Goal: Task Accomplishment & Management: Manage account settings

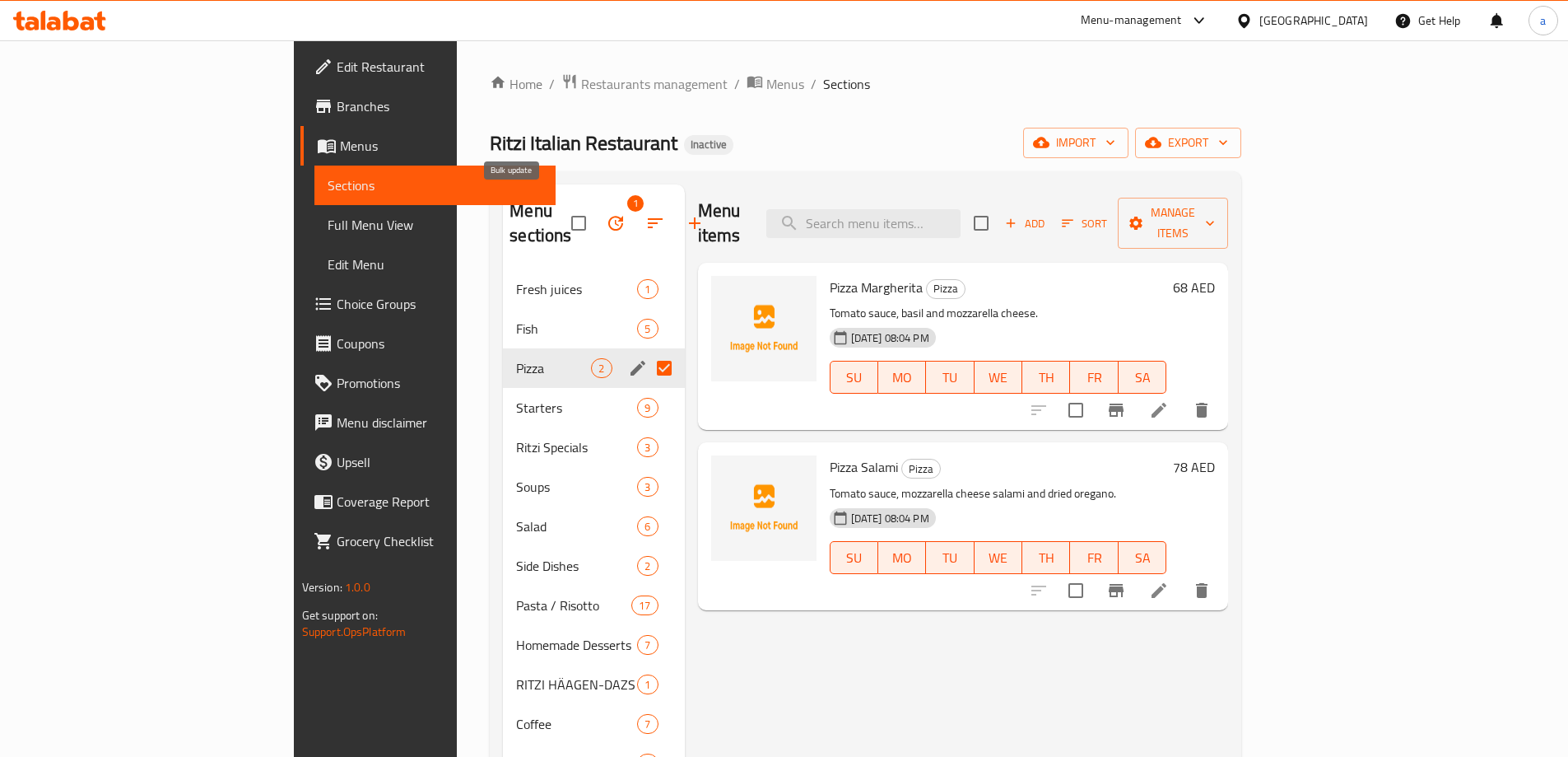
click at [606, 214] on icon "button" at bounding box center [616, 223] width 20 height 20
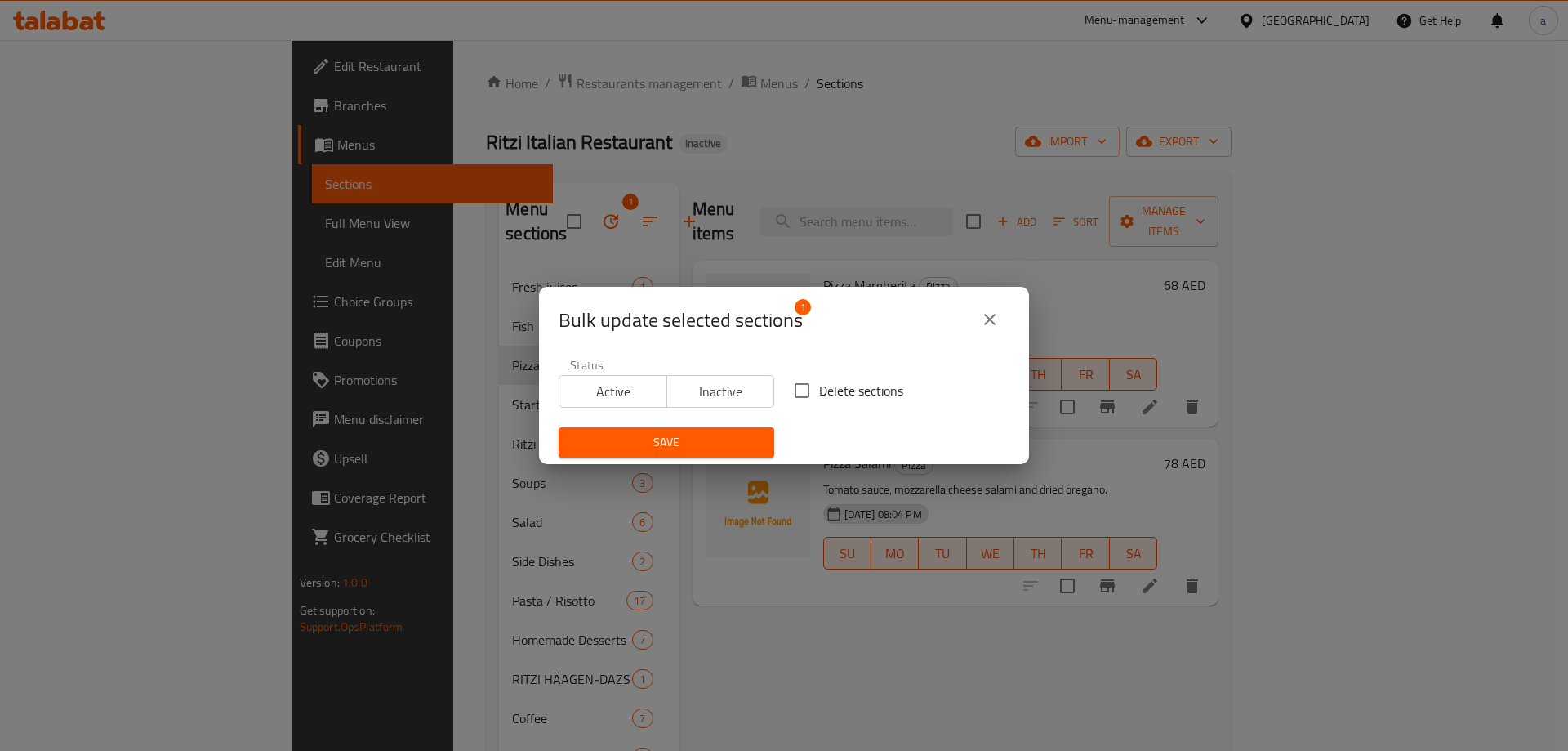
click at [806, 381] on input "Delete sections" at bounding box center [802, 391] width 34 height 34
checkbox input "true"
click at [715, 435] on span "Save" at bounding box center [666, 442] width 190 height 21
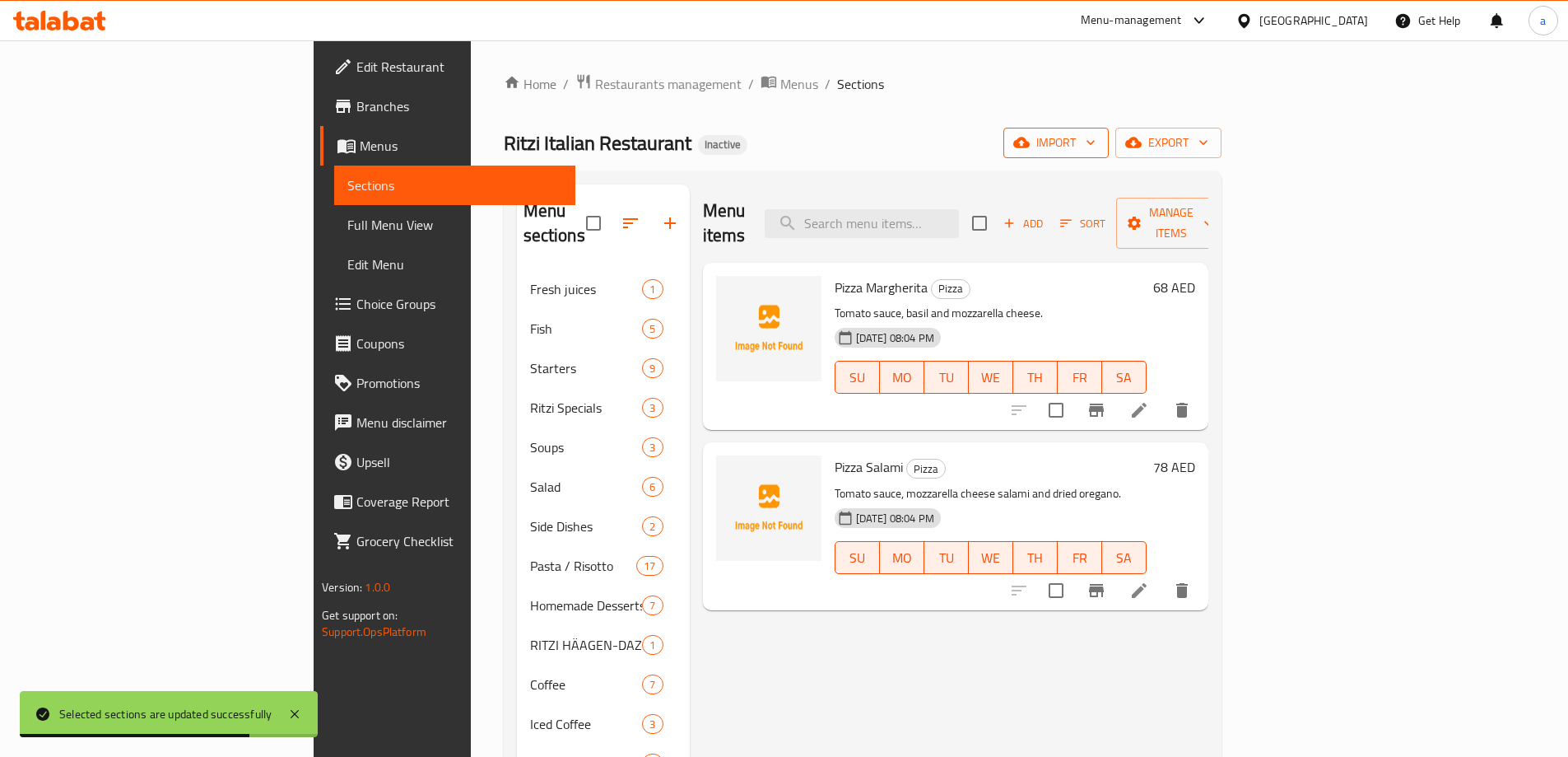
click at [1096, 144] on span "import" at bounding box center [1055, 143] width 79 height 21
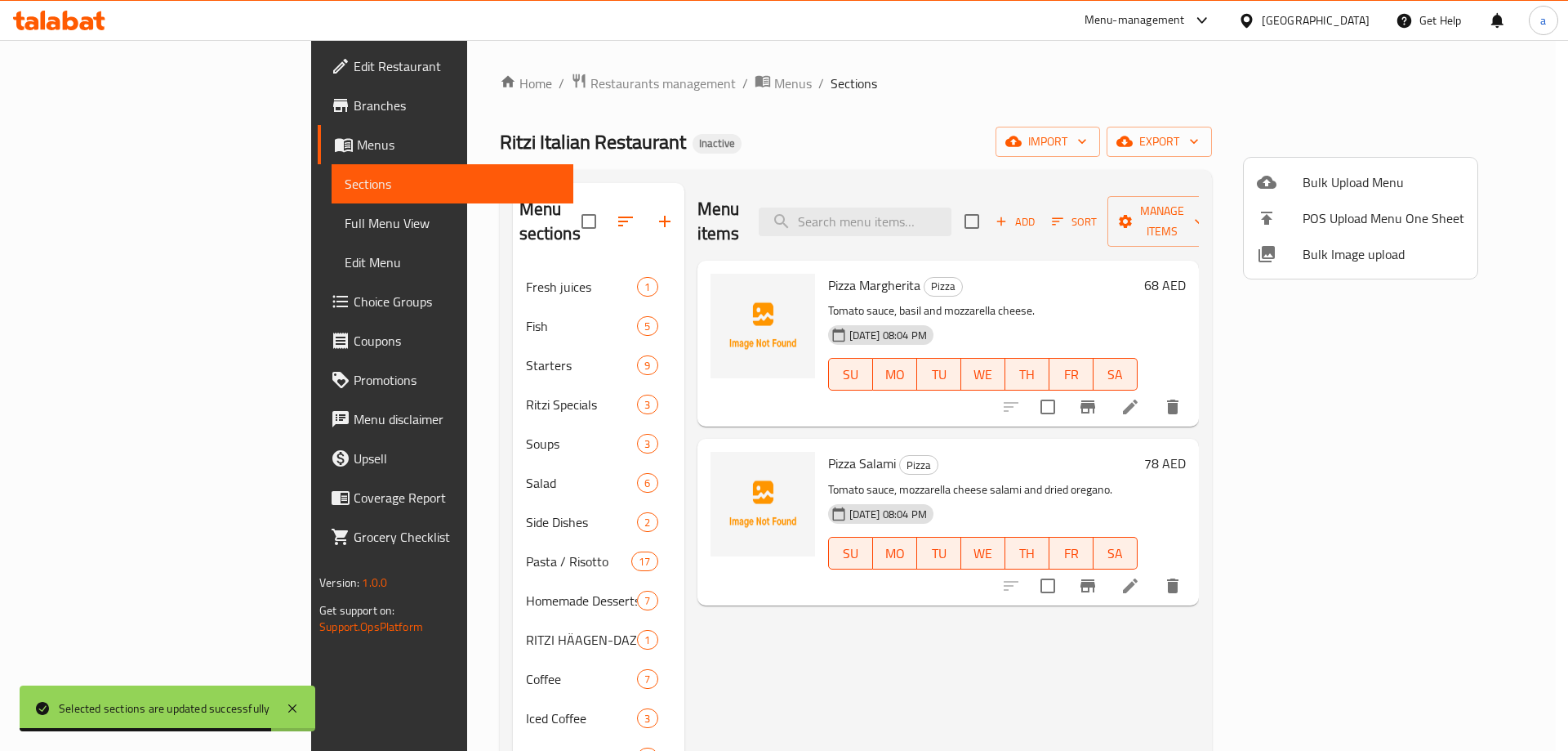
click at [1317, 185] on span "Bulk Upload Menu" at bounding box center [1383, 182] width 161 height 20
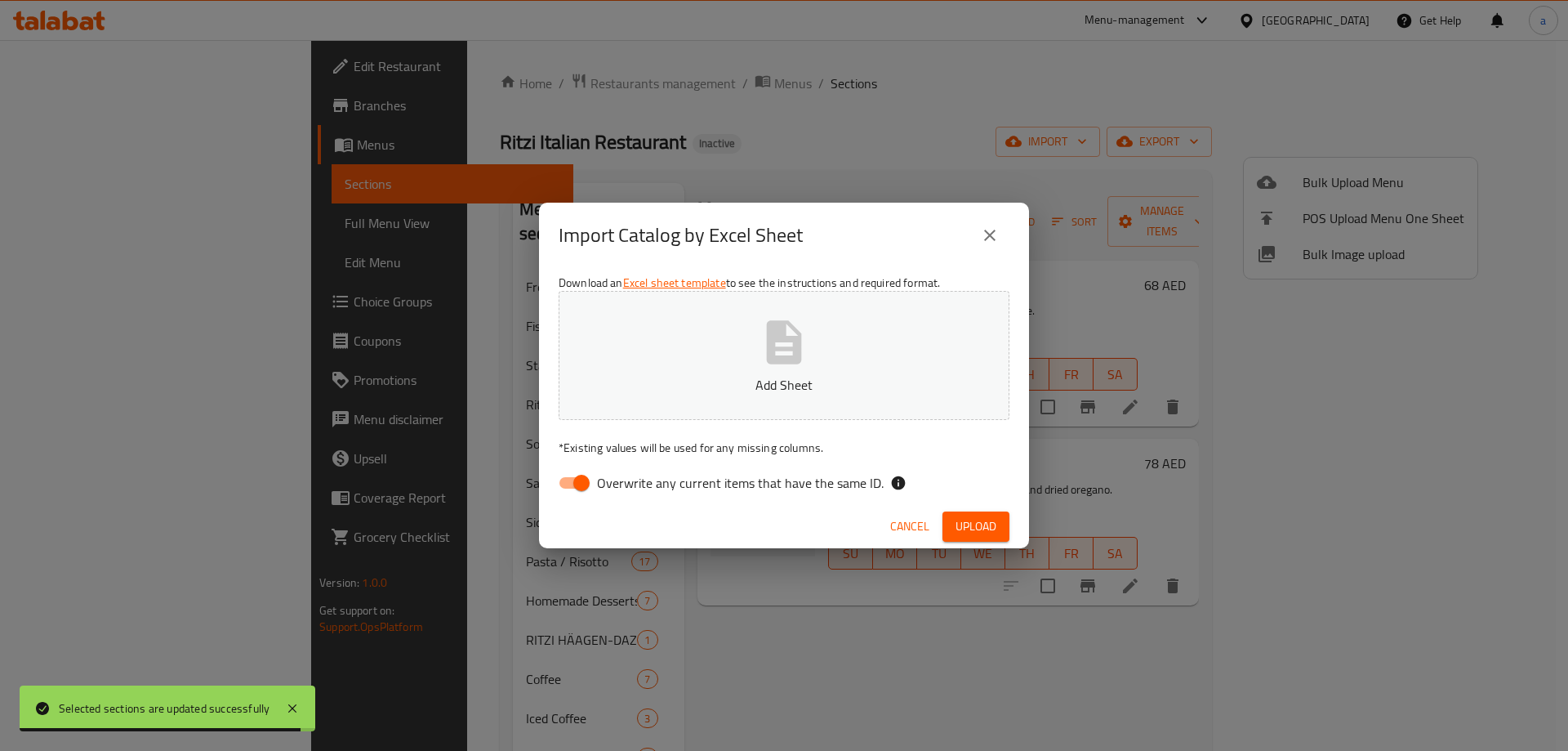
click at [647, 484] on span "Overwrite any current items that have the same ID." at bounding box center [741, 482] width 287 height 20
click at [628, 484] on input "Overwrite any current items that have the same ID." at bounding box center [581, 482] width 94 height 31
checkbox input "false"
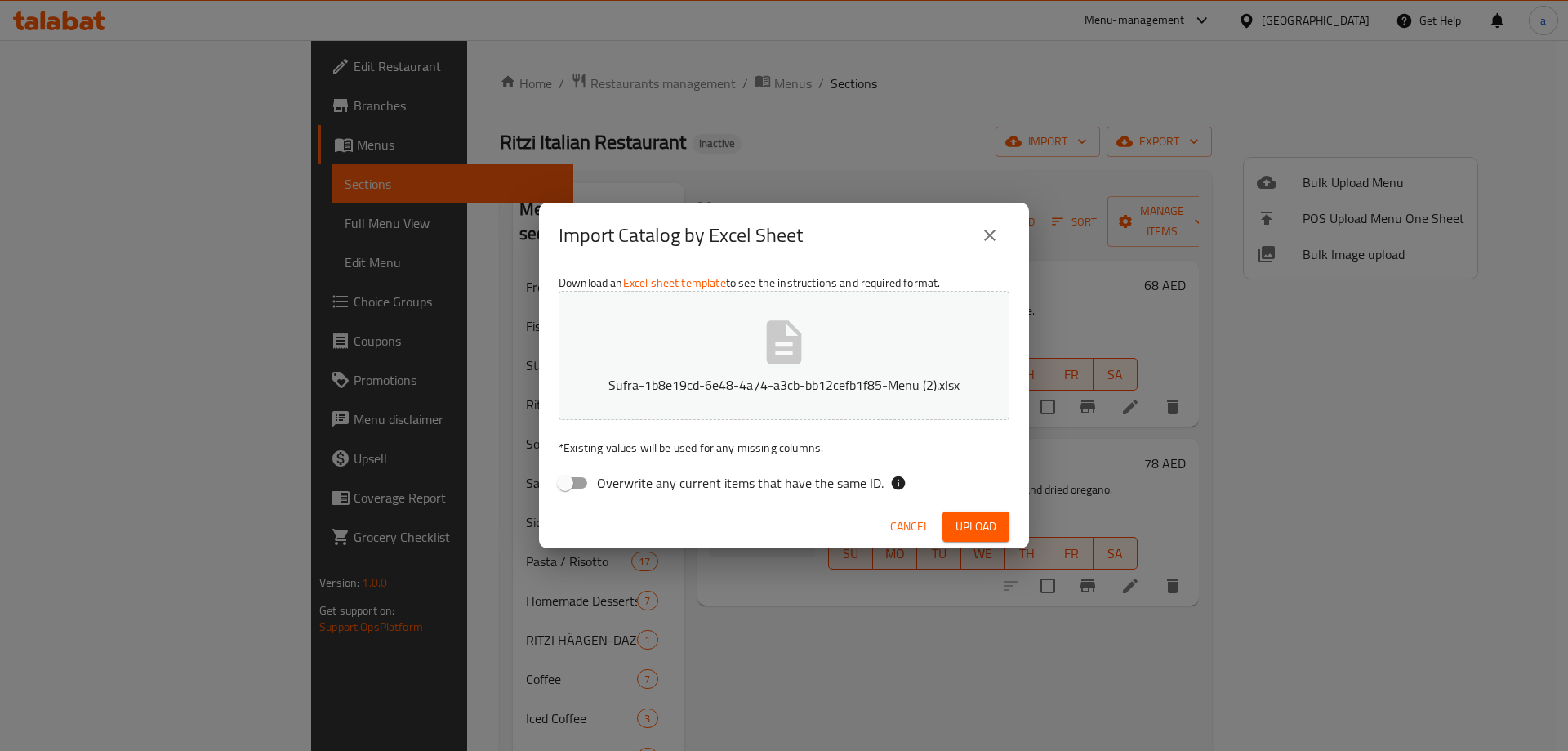
click at [974, 526] on span "Upload" at bounding box center [977, 527] width 41 height 21
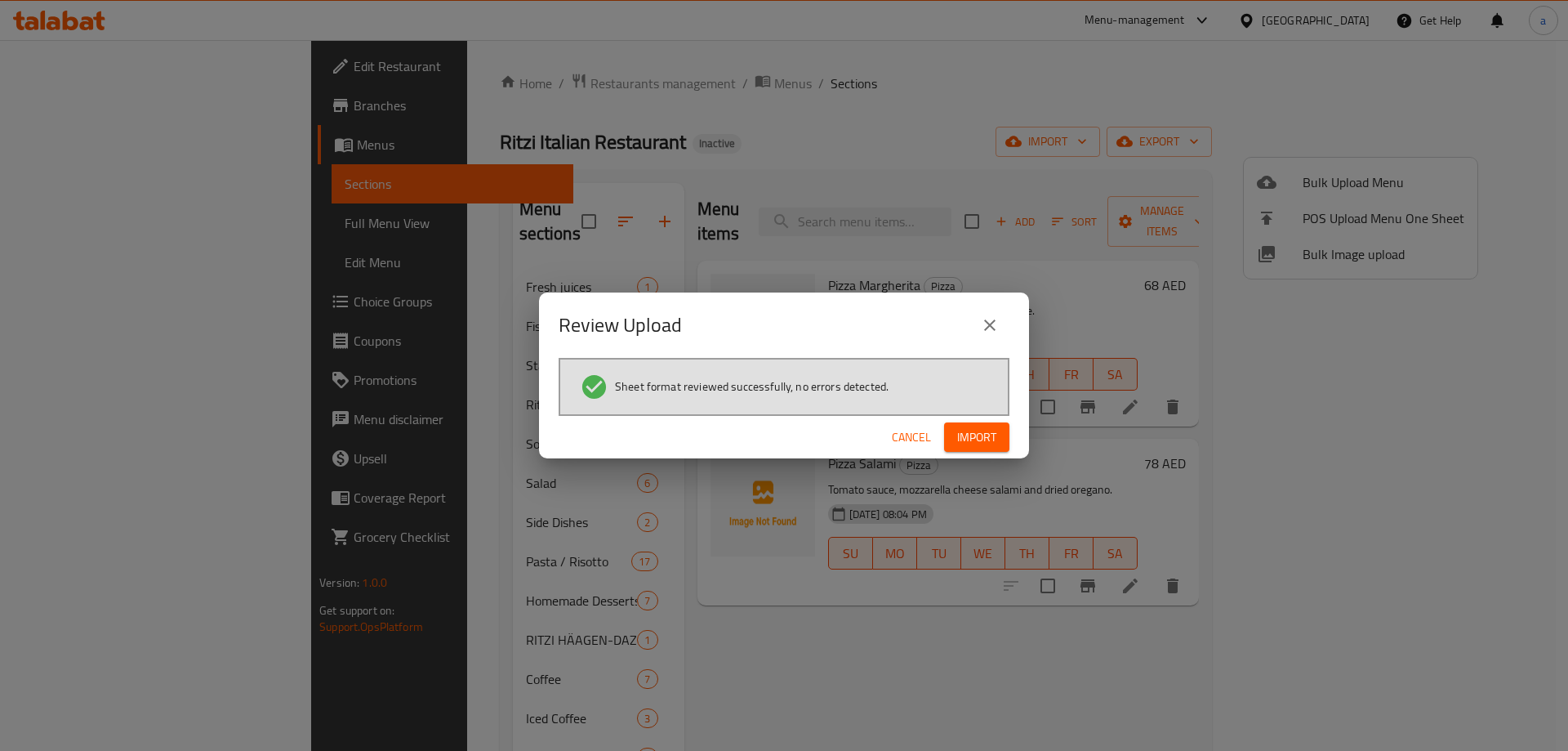
click at [999, 428] on button "Import" at bounding box center [977, 437] width 65 height 30
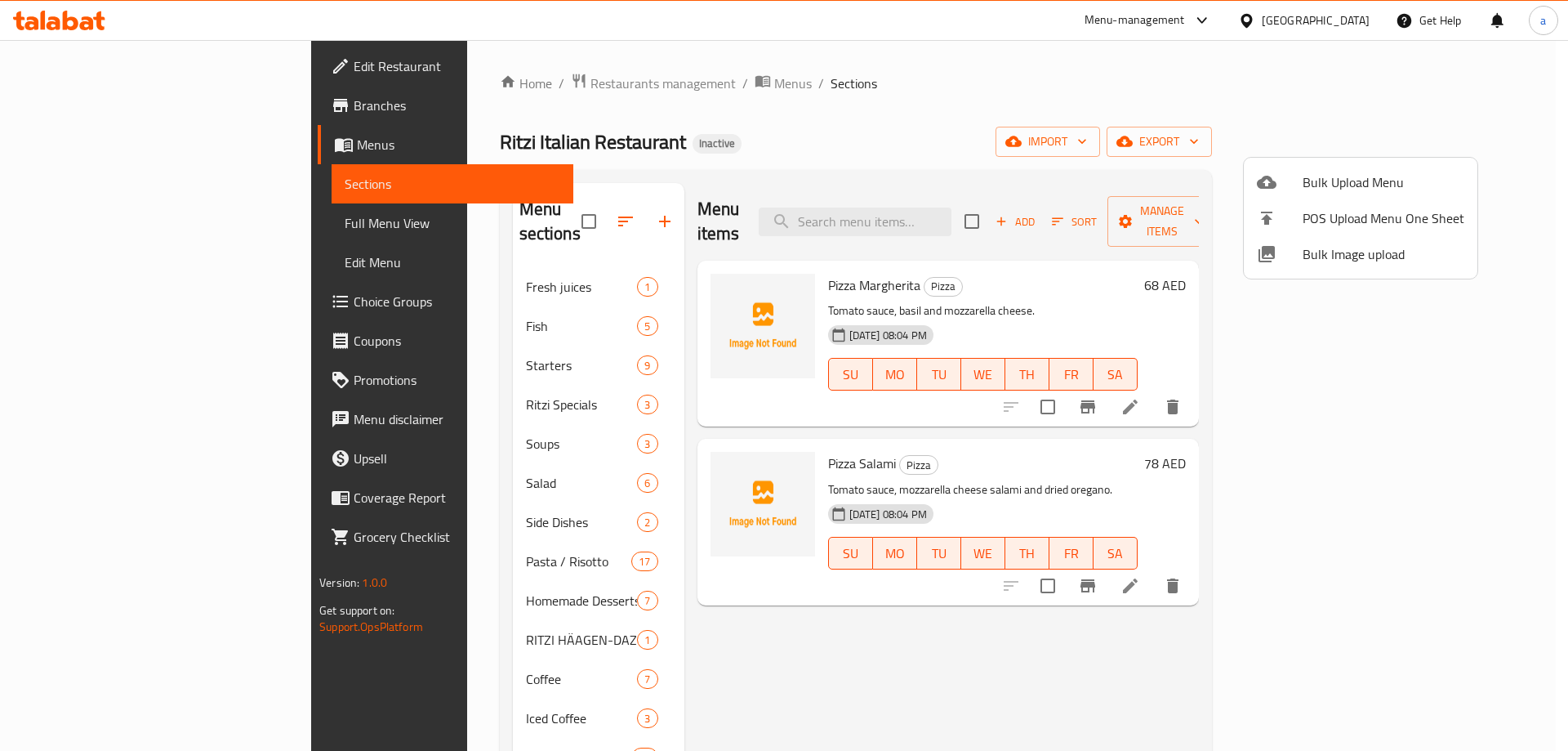
click at [650, 593] on div at bounding box center [784, 375] width 1568 height 751
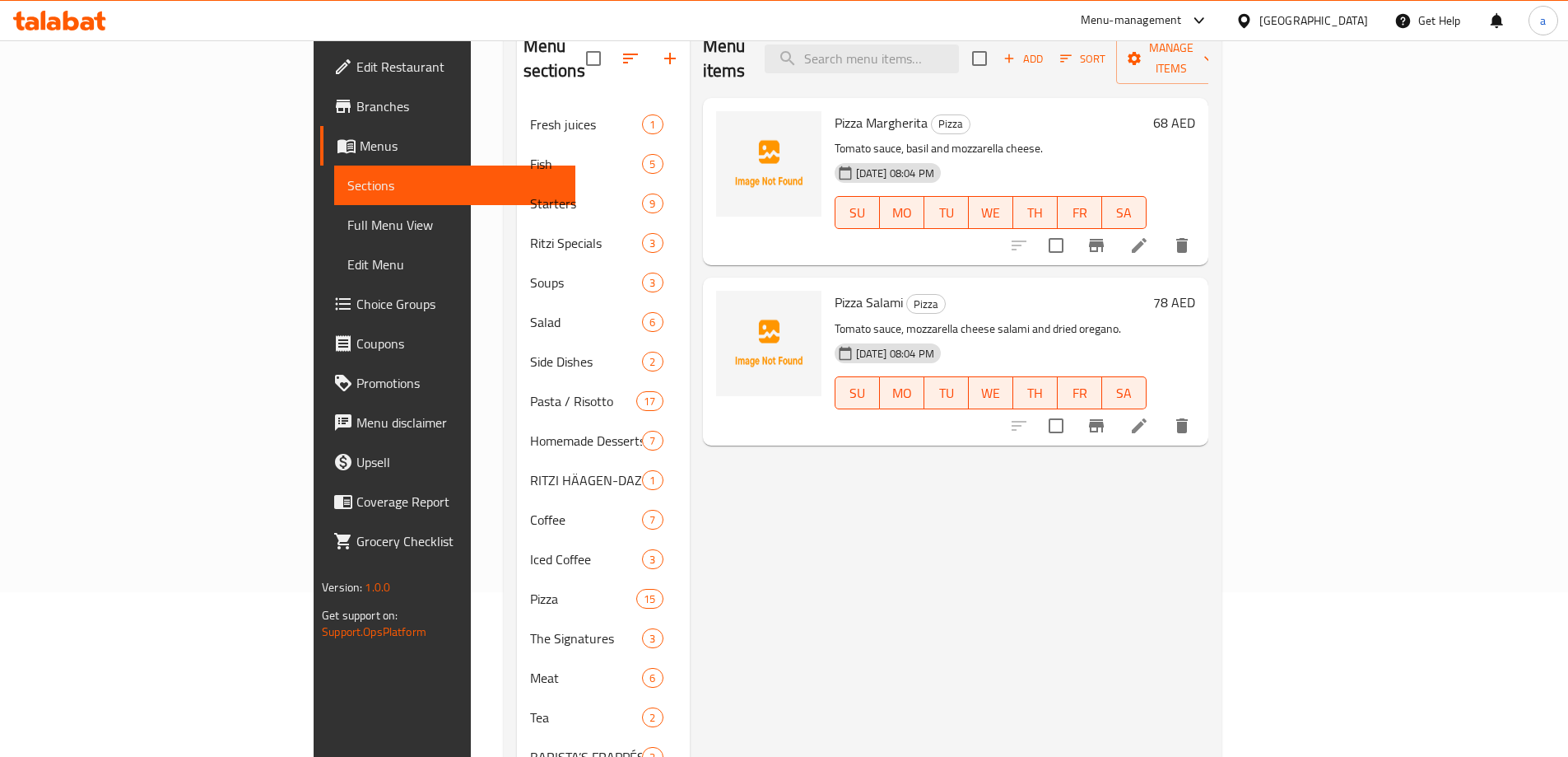
scroll to position [292, 0]
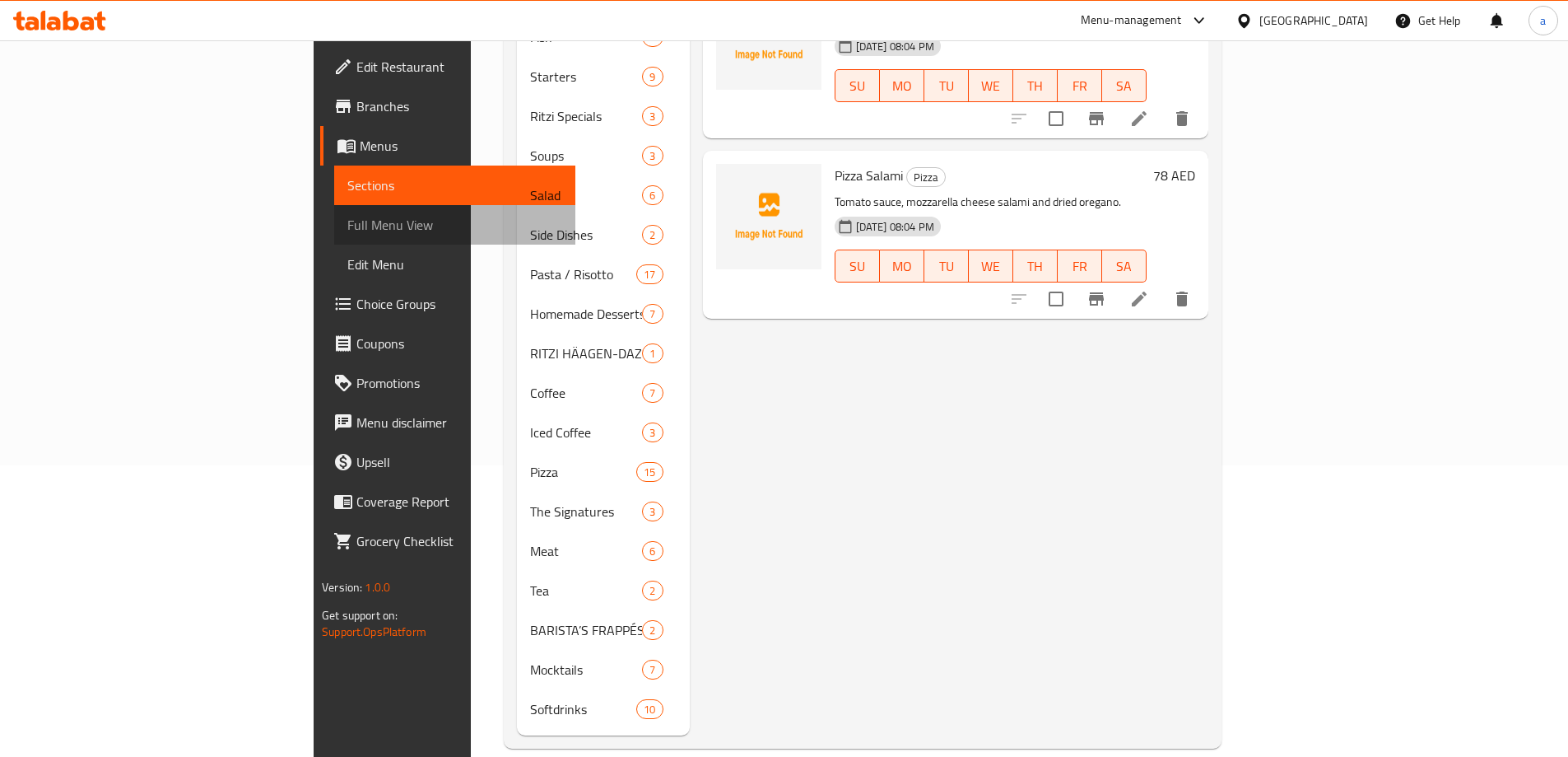
click at [348, 215] on span "Full Menu View" at bounding box center [455, 224] width 214 height 20
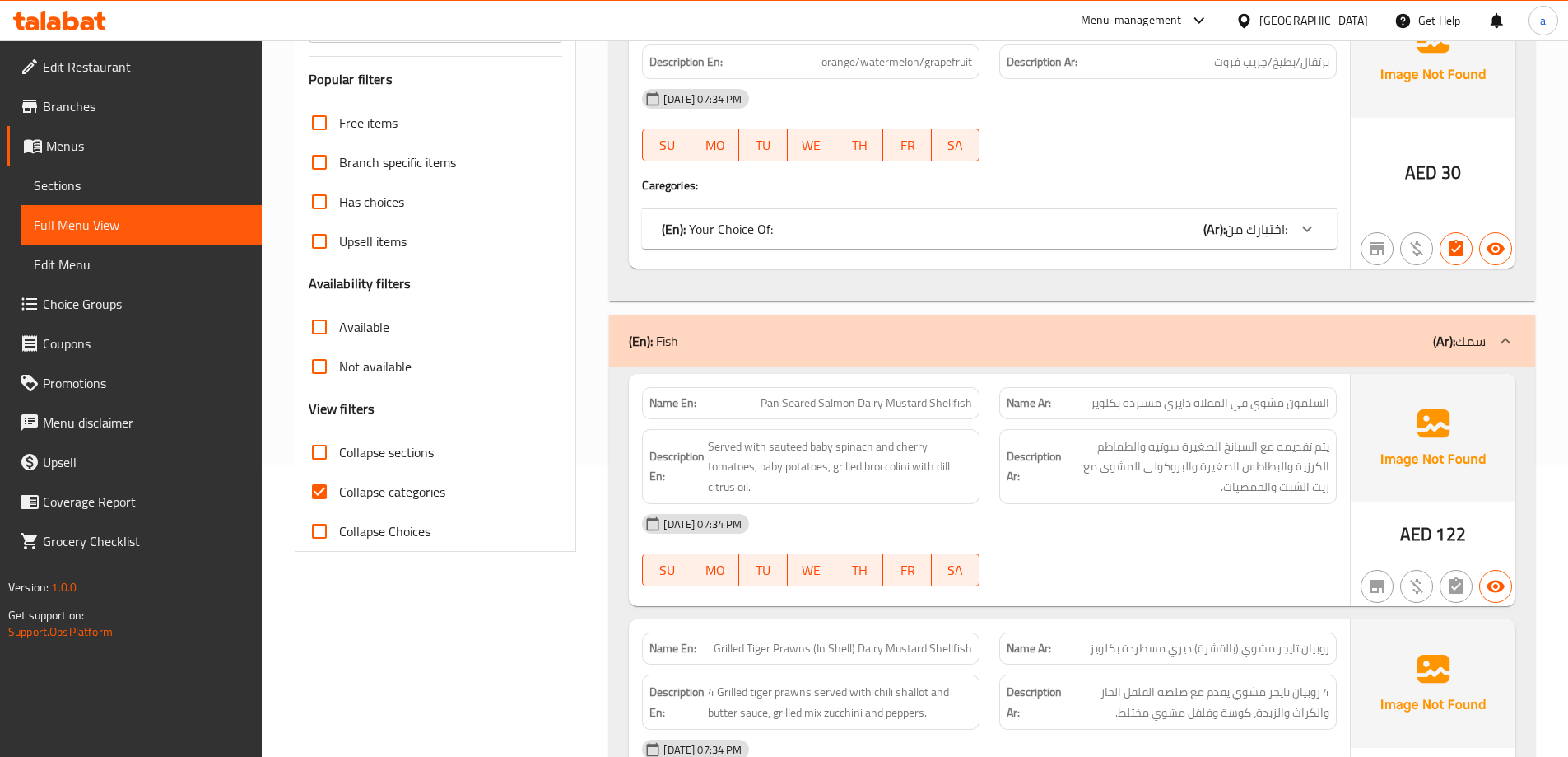
click at [328, 484] on input "Collapse categories" at bounding box center [319, 491] width 40 height 40
checkbox input "false"
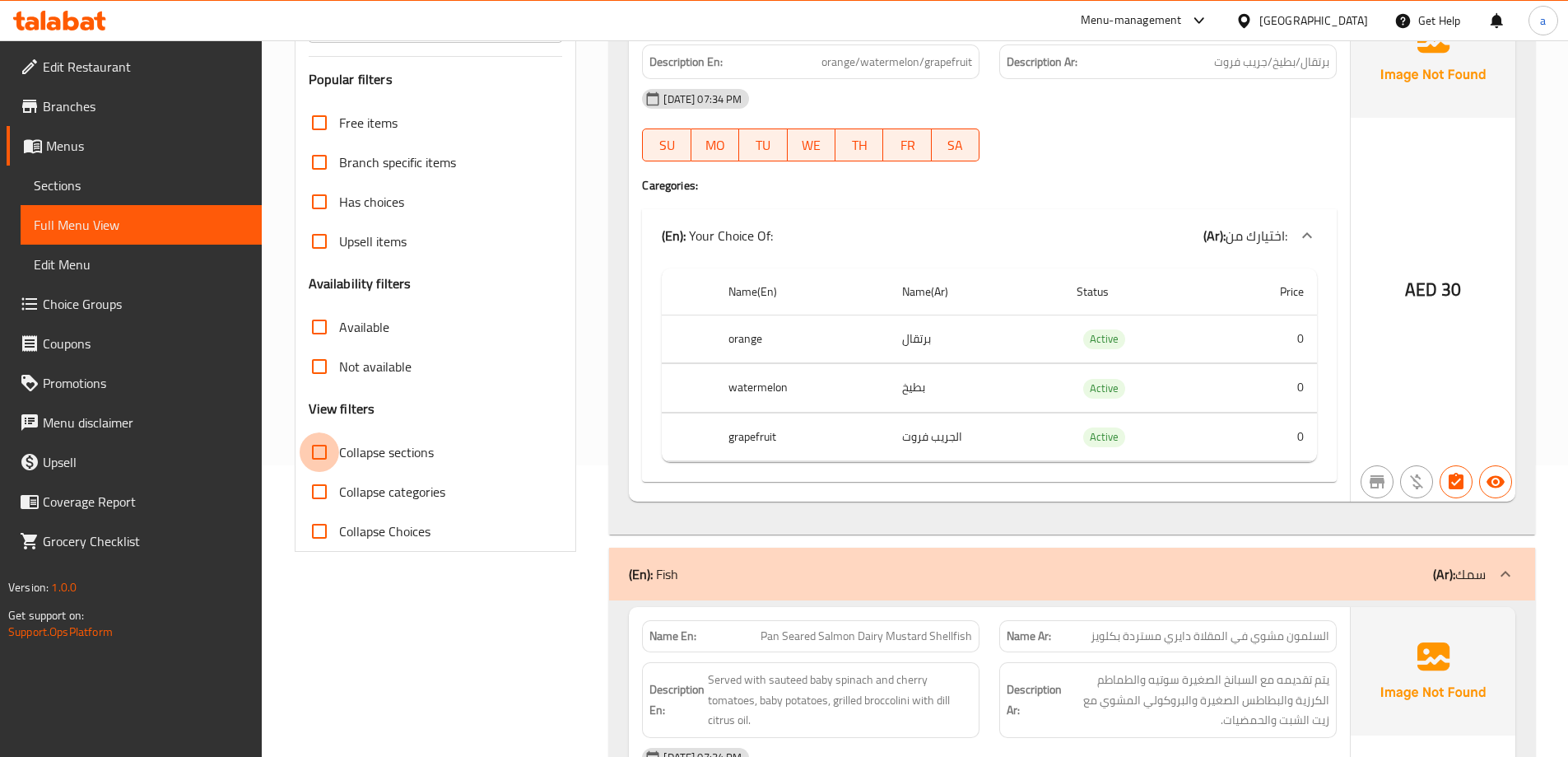
click at [319, 450] on input "Collapse sections" at bounding box center [319, 452] width 40 height 40
checkbox input "true"
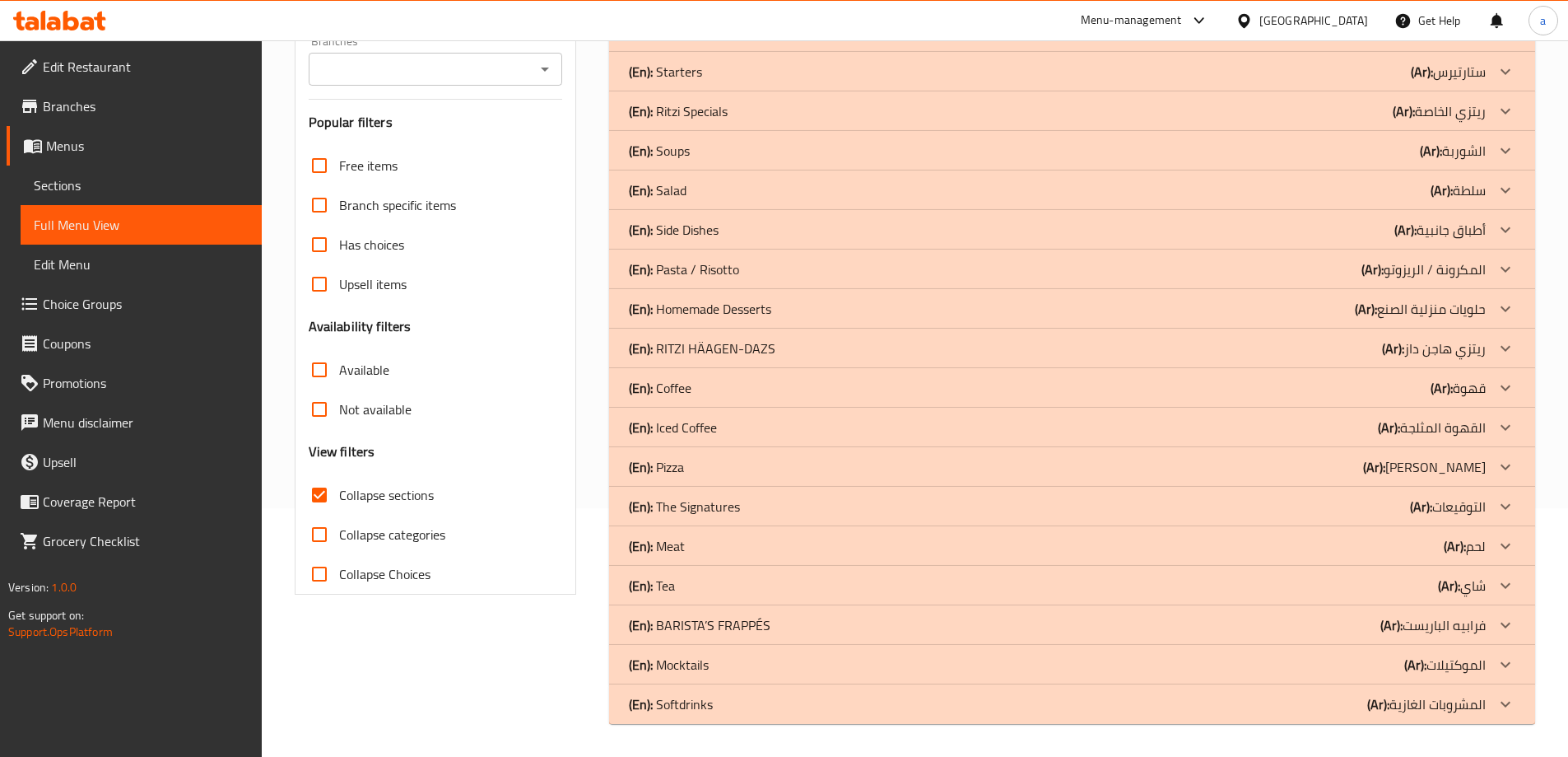
scroll to position [248, 0]
click at [721, 549] on div "(En): Meat (Ar): لحم" at bounding box center [1057, 546] width 857 height 20
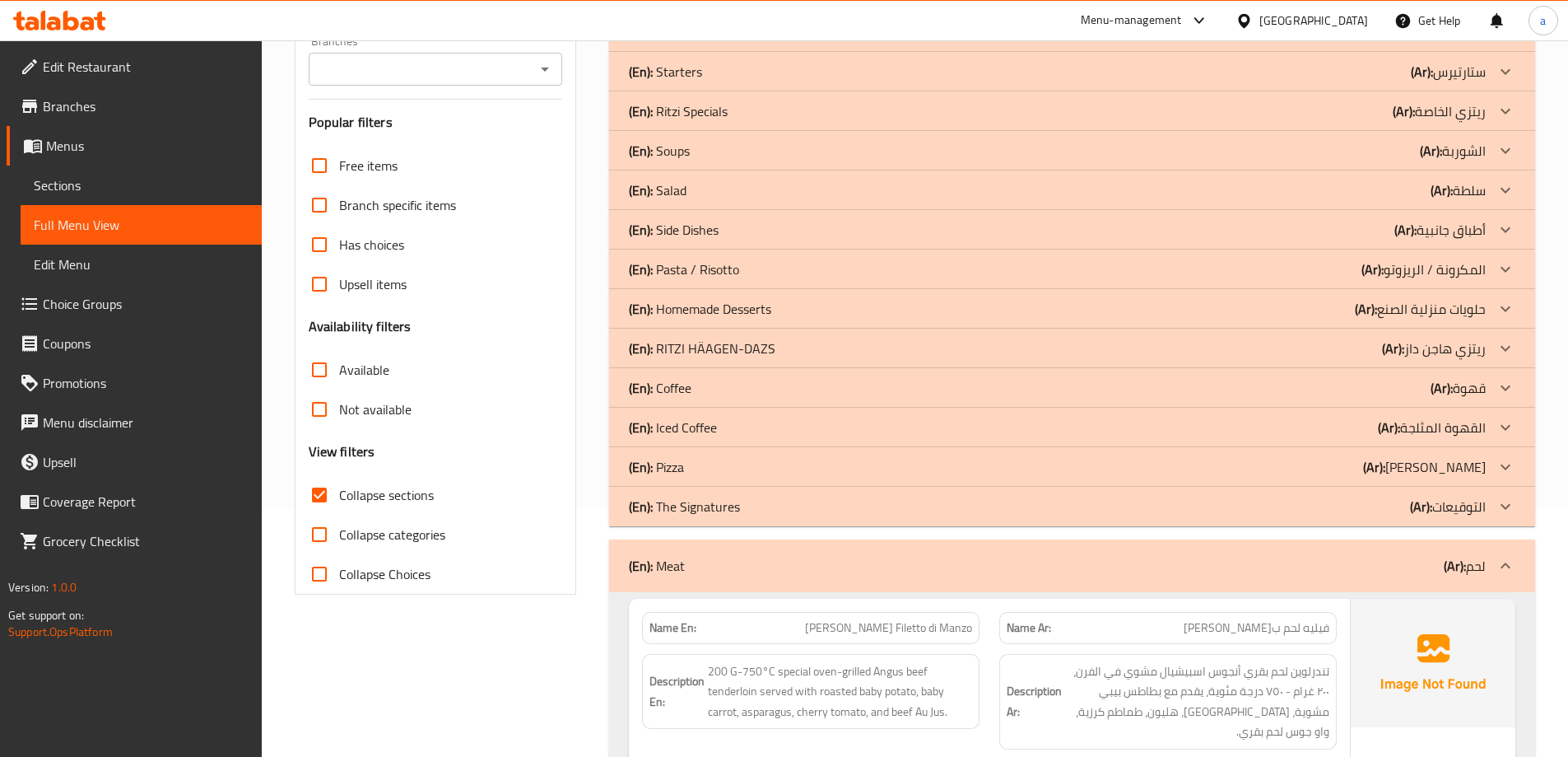
click at [728, 473] on div "(En): Pizza (Ar): بيتزا" at bounding box center [1057, 466] width 857 height 20
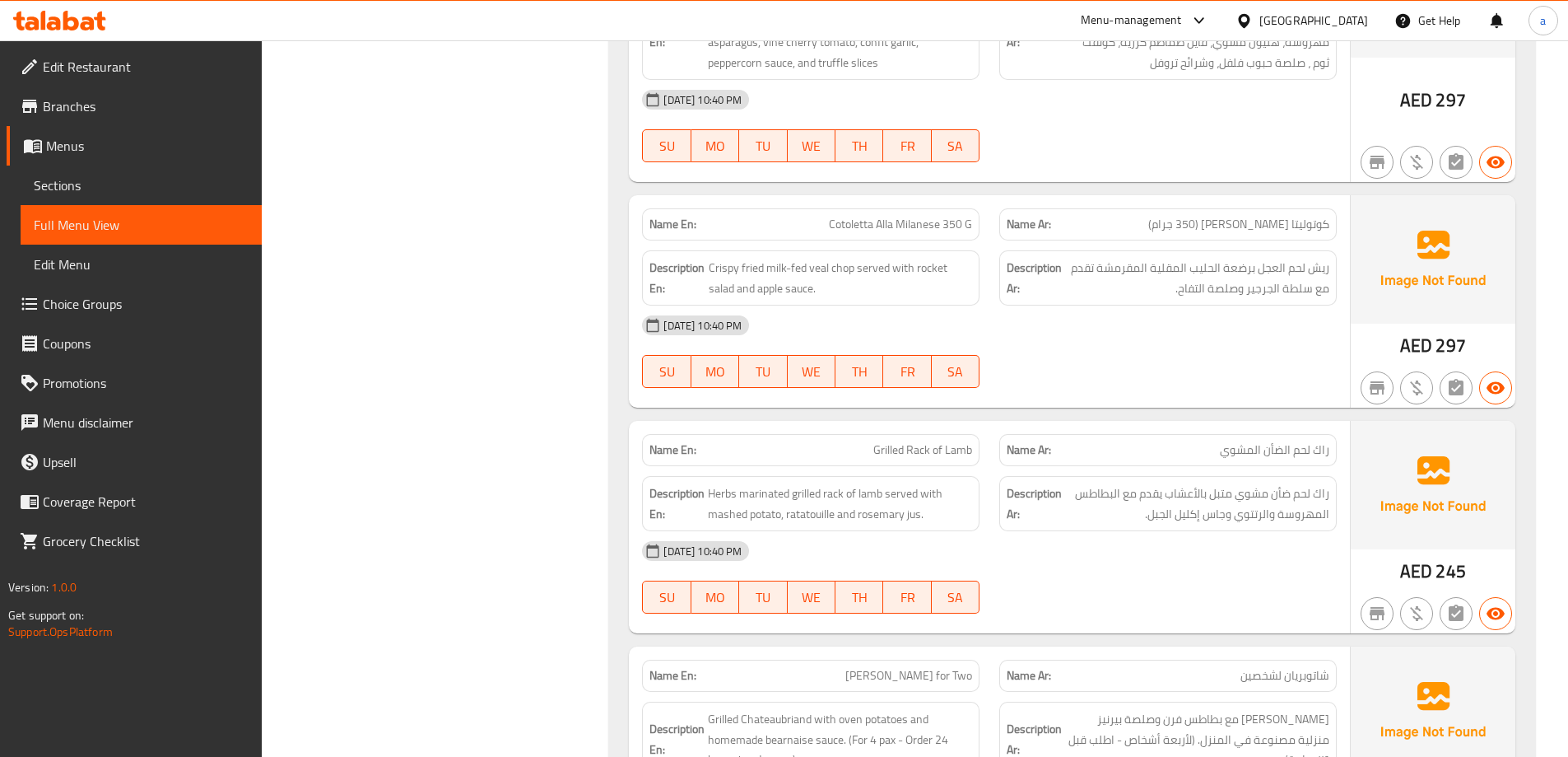
scroll to position [4763, 0]
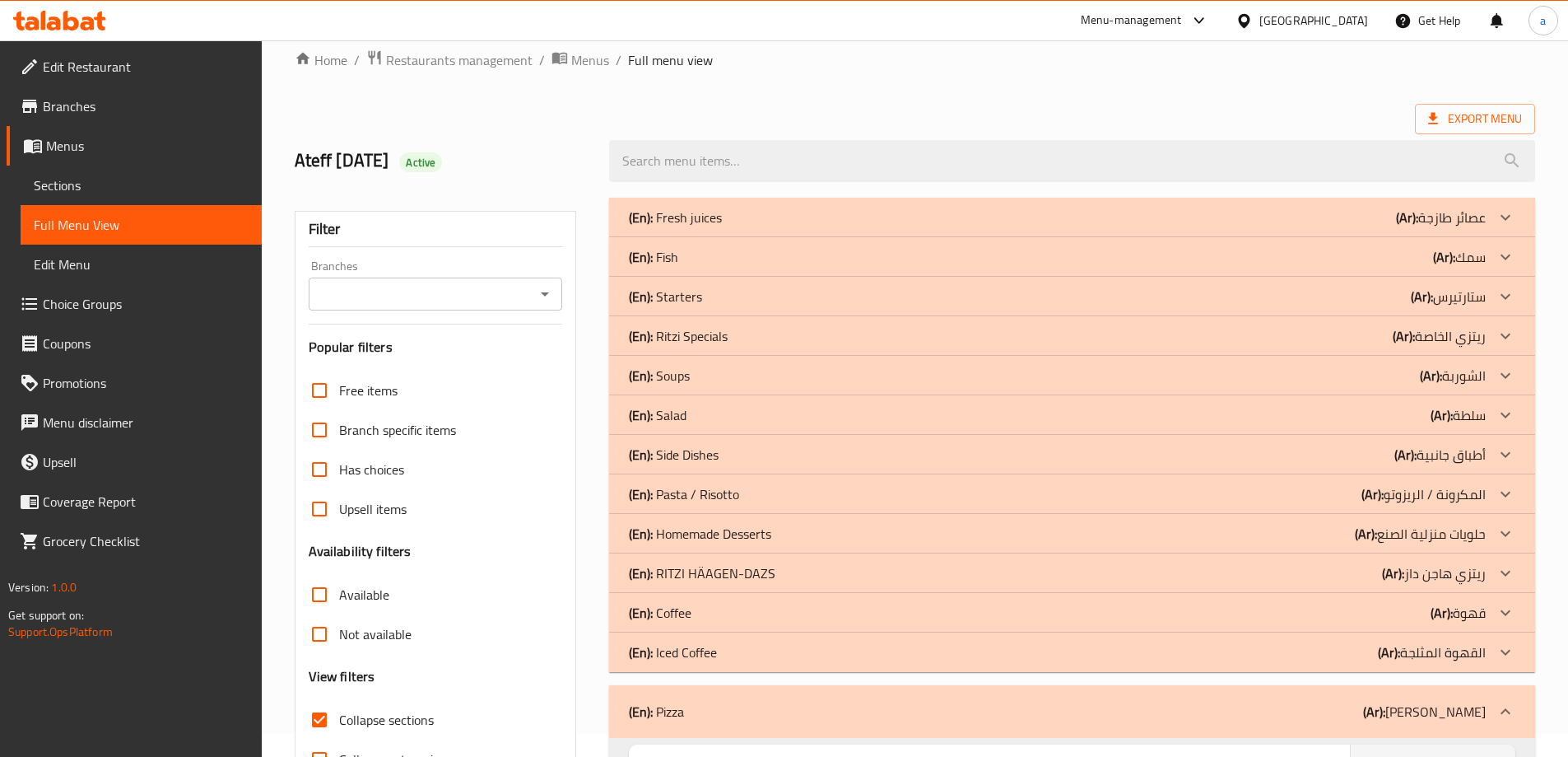
scroll to position [0, 0]
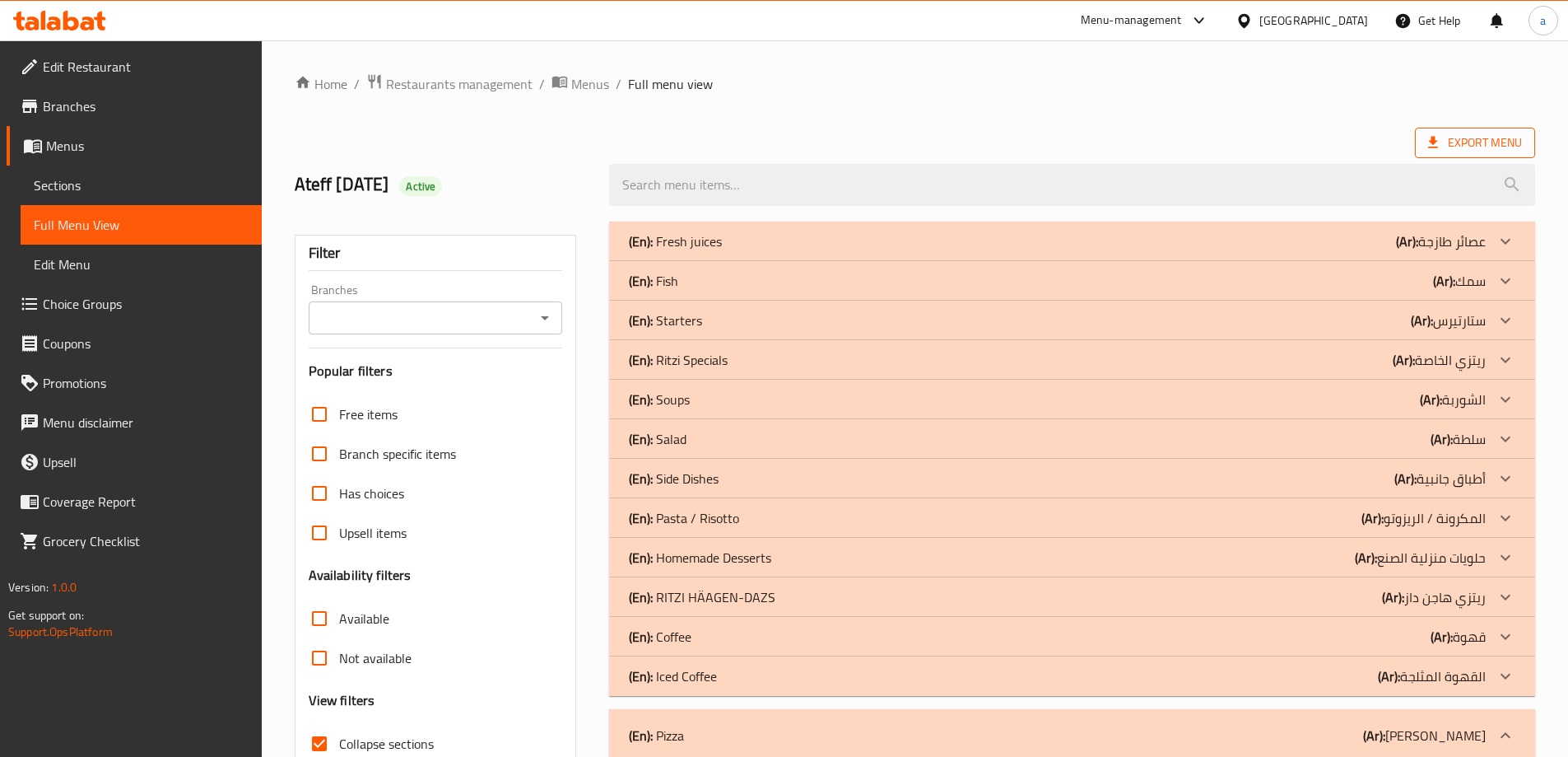
click at [1492, 155] on span "Export Menu" at bounding box center [1475, 143] width 120 height 30
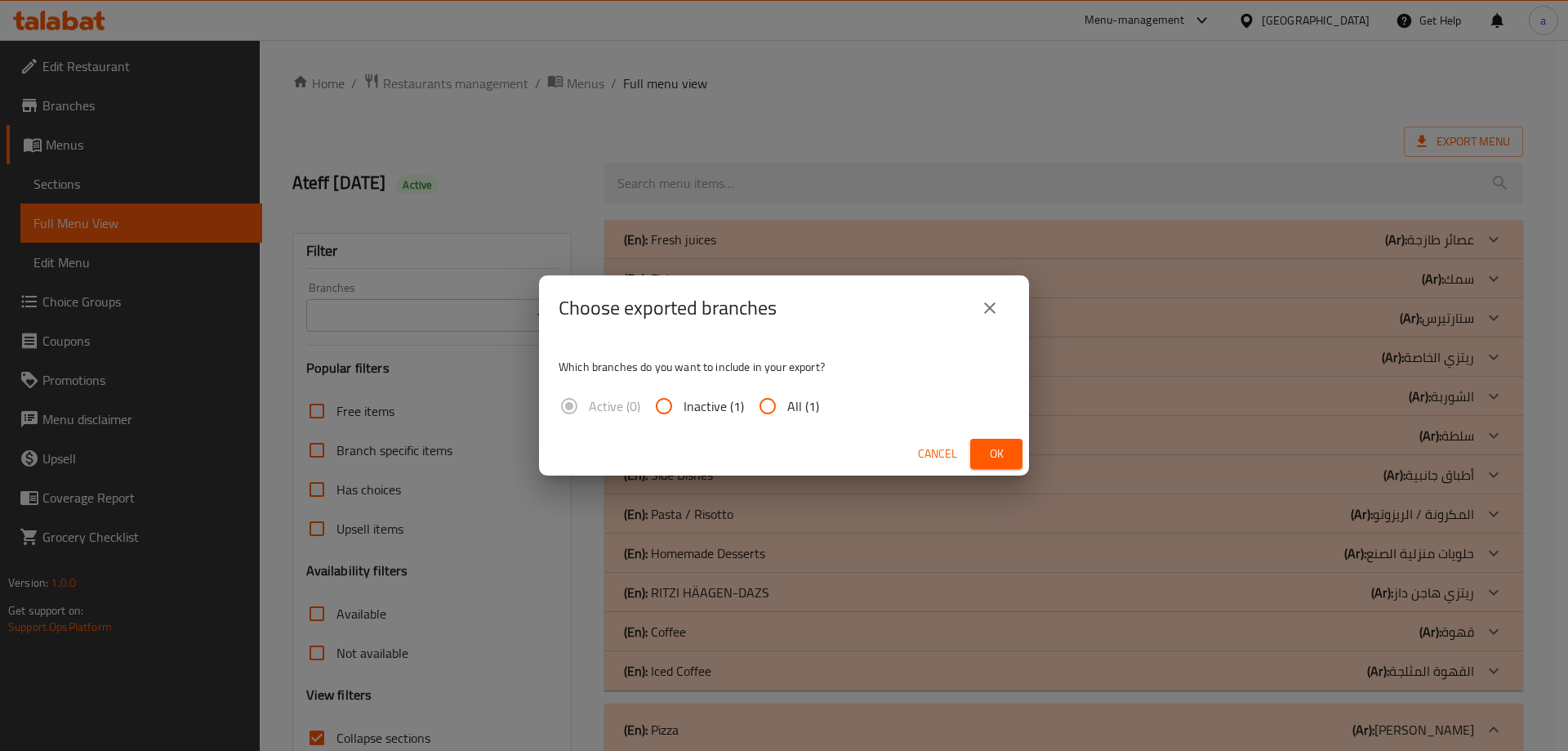
click at [760, 409] on input "All (1)" at bounding box center [768, 406] width 39 height 39
radio input "true"
click at [1012, 447] on button "Ok" at bounding box center [996, 453] width 52 height 30
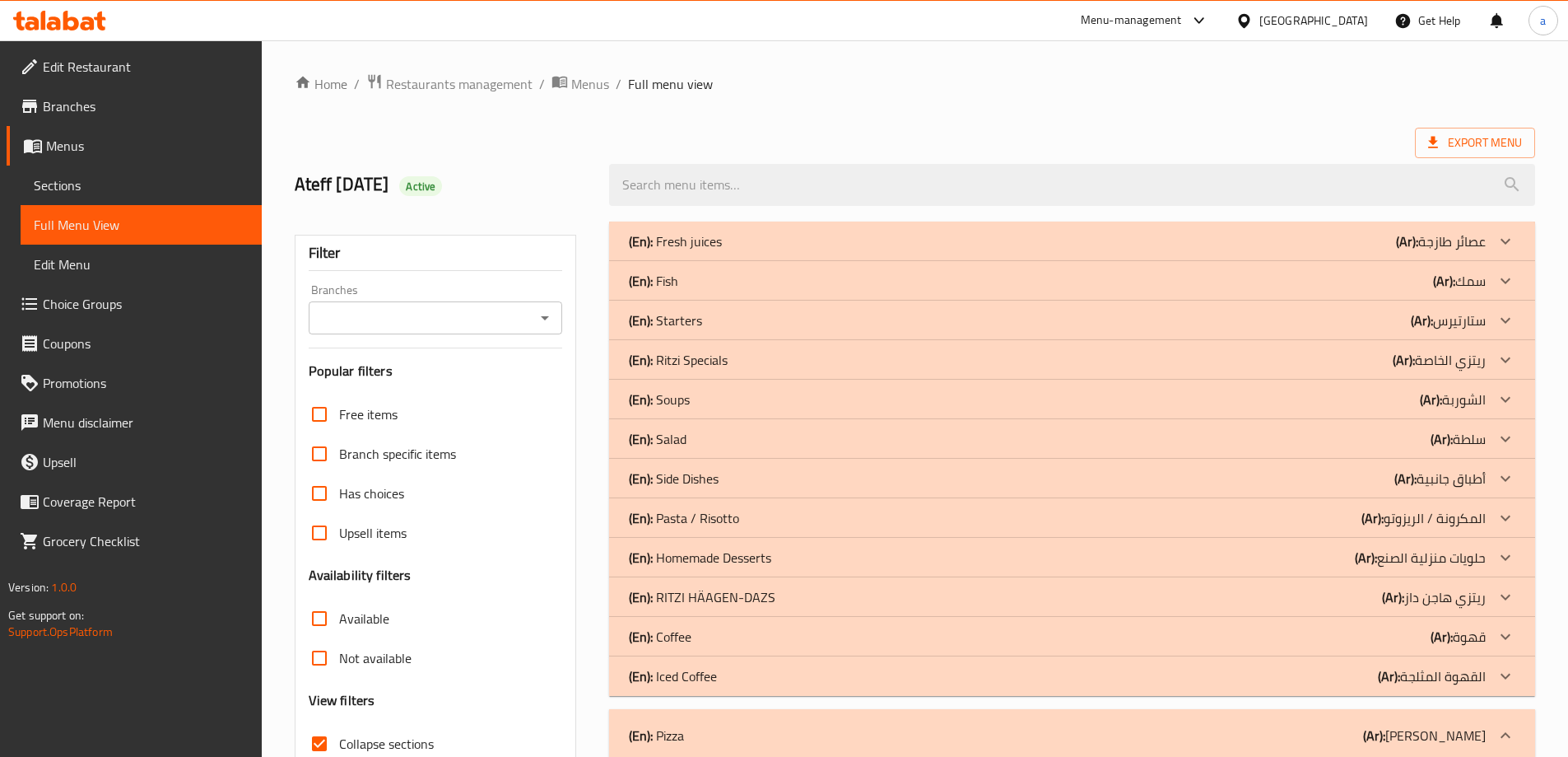
click at [326, 733] on input "Collapse sections" at bounding box center [319, 744] width 40 height 40
checkbox input "false"
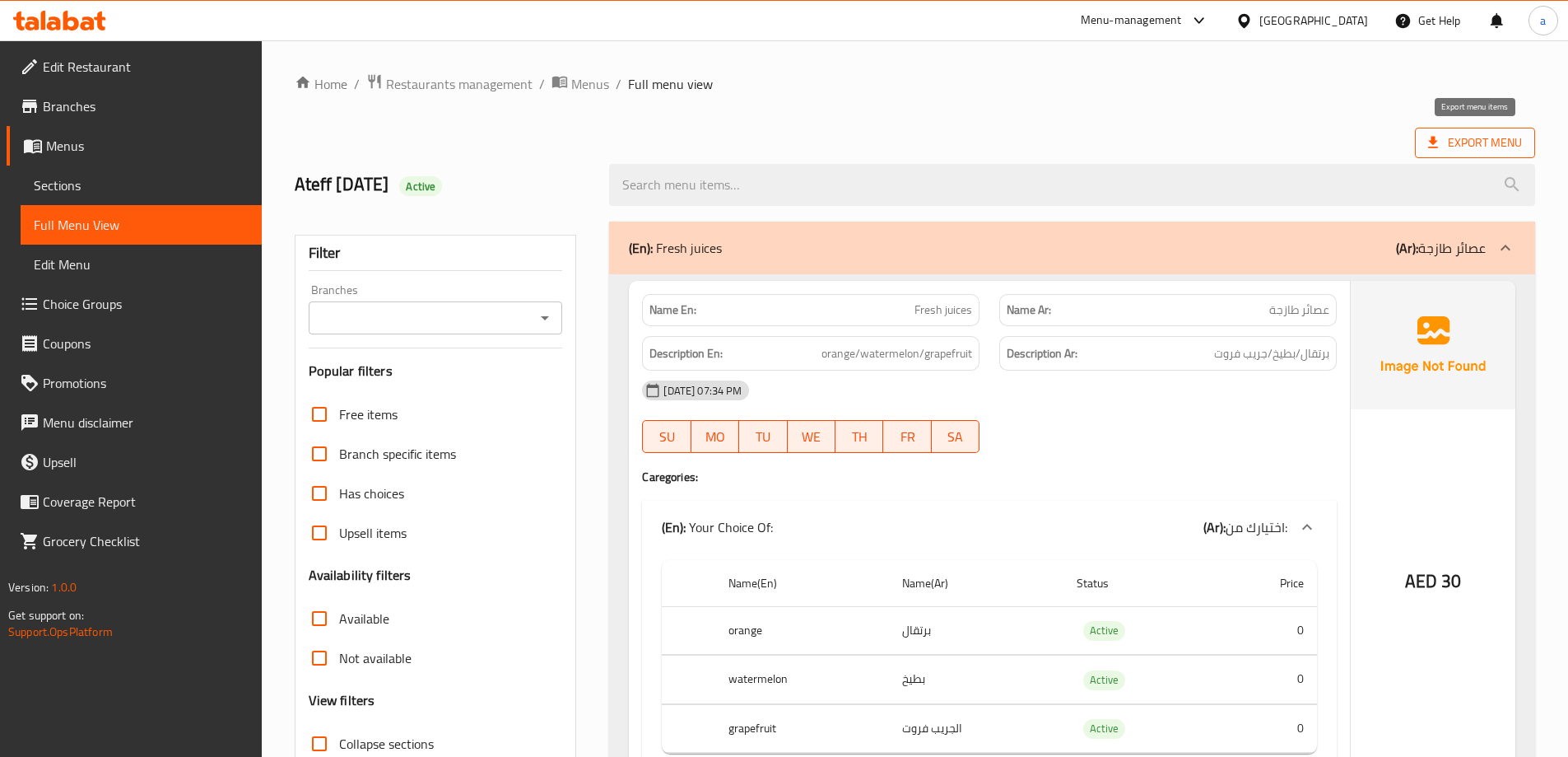
click at [1469, 144] on span "Export Menu" at bounding box center [1475, 143] width 94 height 21
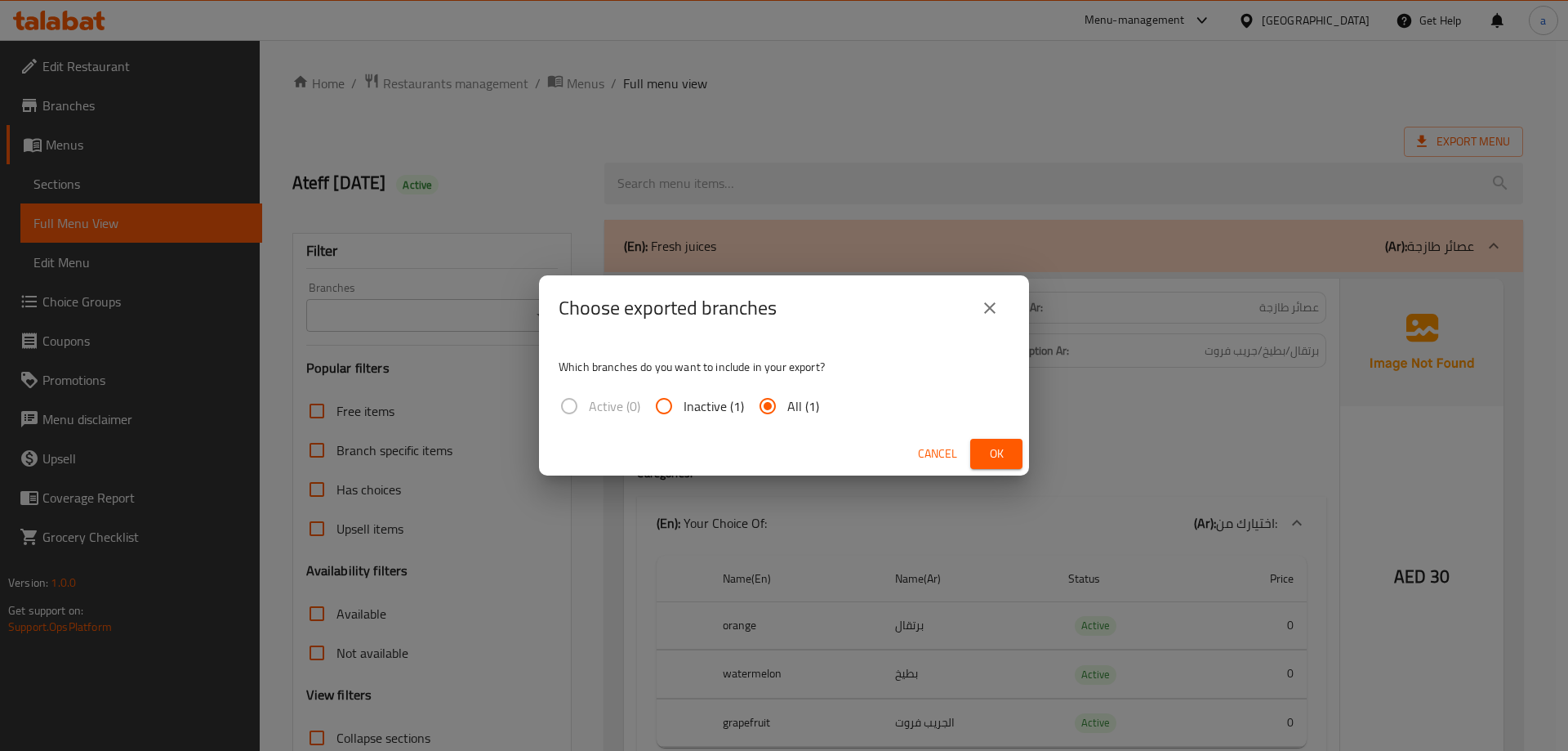
click at [988, 457] on span "Ok" at bounding box center [996, 454] width 26 height 21
